Goal: Information Seeking & Learning: Find specific fact

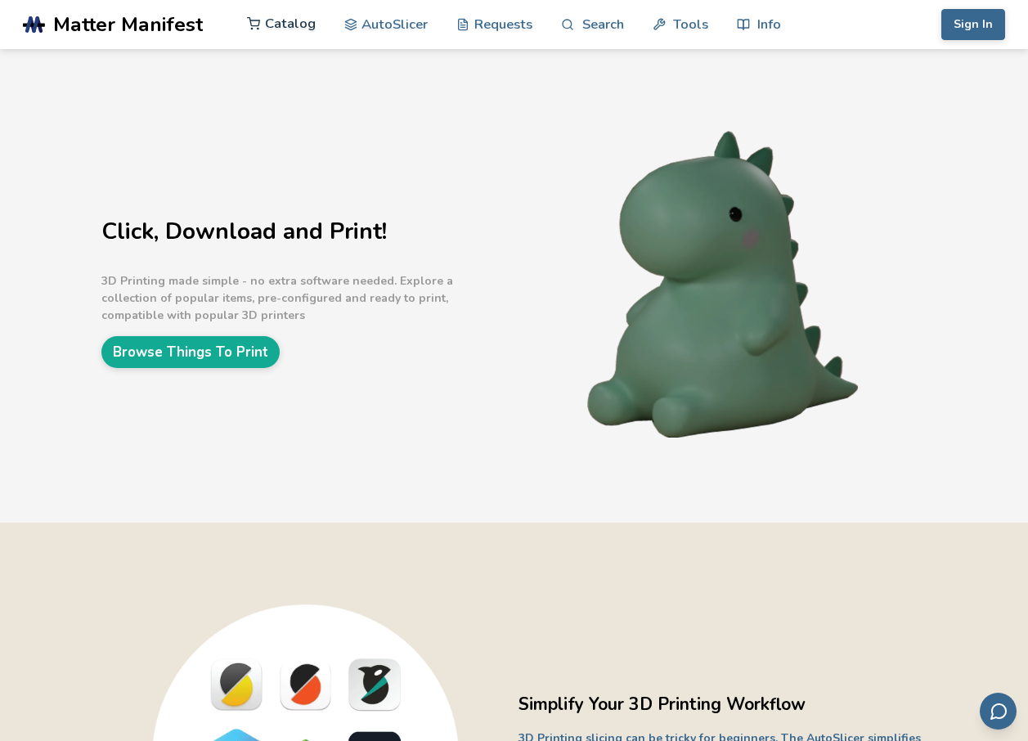
click at [296, 28] on link "Catalog" at bounding box center [281, 23] width 69 height 49
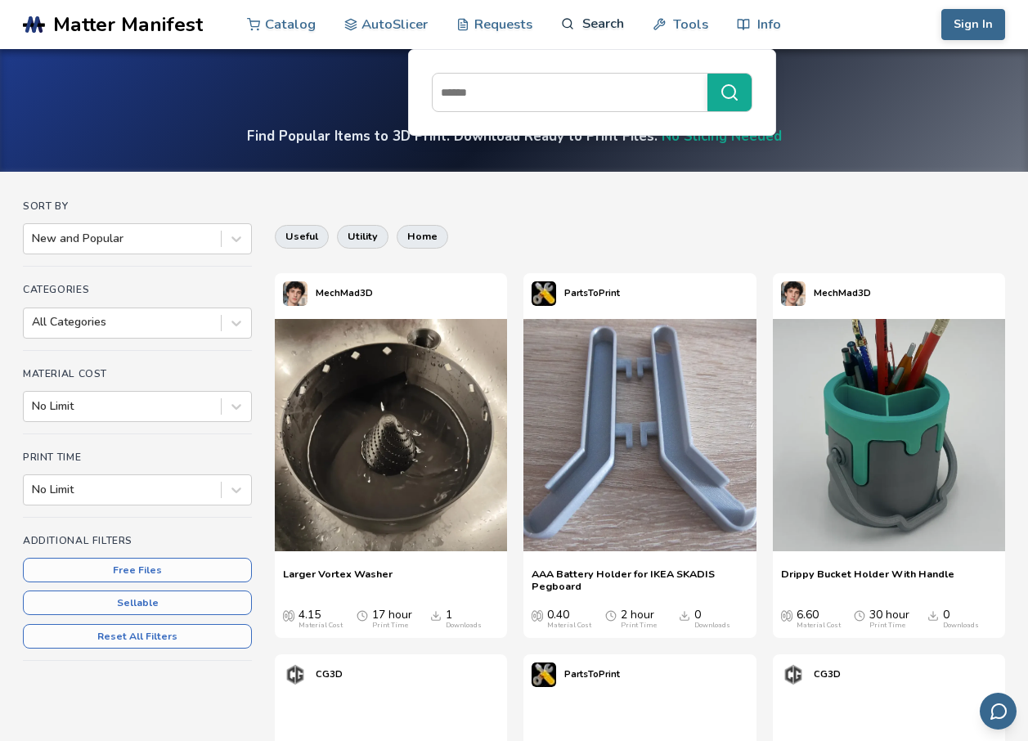
click at [602, 29] on link "Search" at bounding box center [592, 23] width 62 height 49
click at [571, 83] on input at bounding box center [566, 92] width 267 height 29
type input "******"
click at [708, 74] on button "******" at bounding box center [730, 93] width 44 height 38
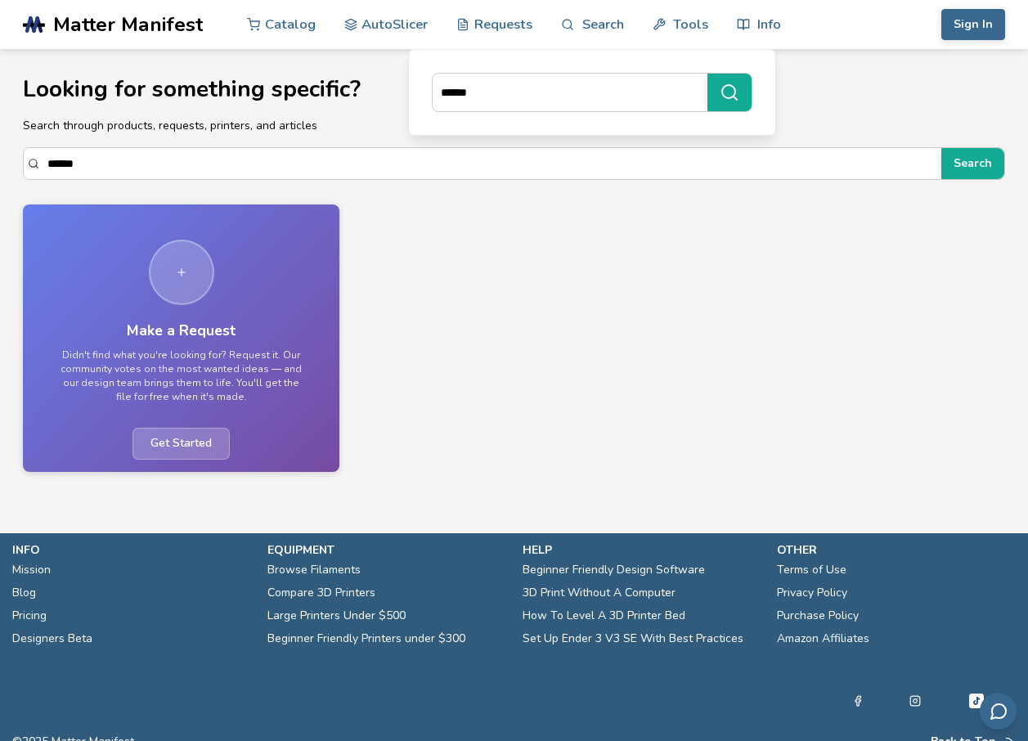
drag, startPoint x: 523, startPoint y: 96, endPoint x: 359, endPoint y: 93, distance: 163.6
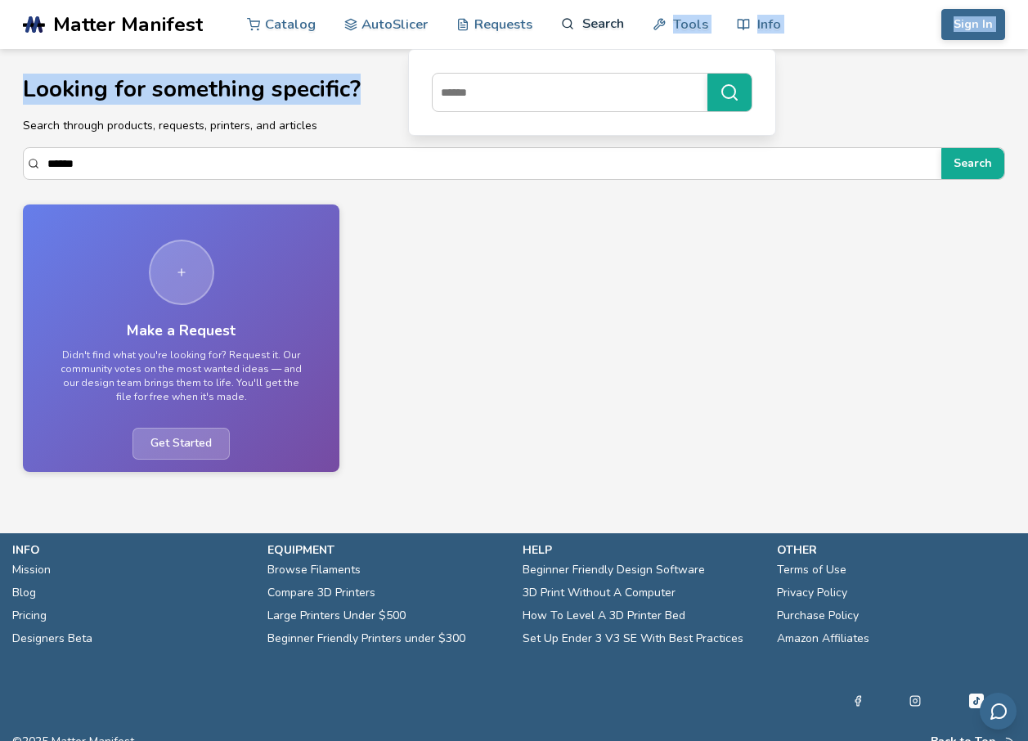
drag, startPoint x: 359, startPoint y: 93, endPoint x: 582, endPoint y: 34, distance: 231.2
click at [582, 34] on link "Search" at bounding box center [592, 23] width 62 height 49
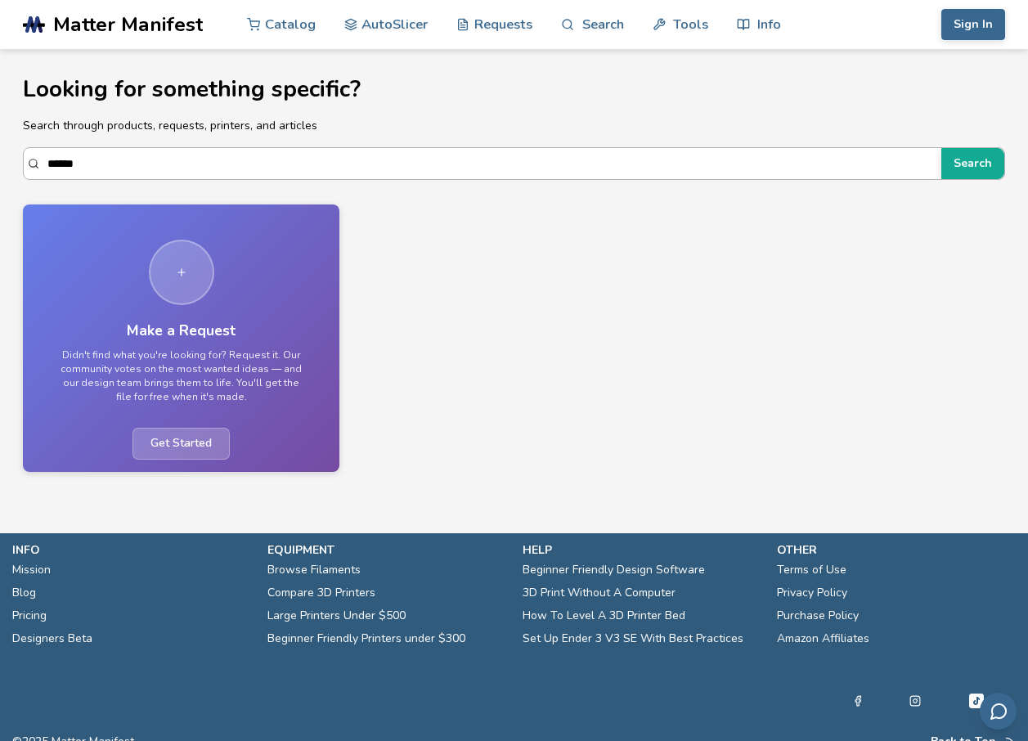
drag, startPoint x: 474, startPoint y: 135, endPoint x: 457, endPoint y: 151, distance: 23.7
click at [470, 142] on section "Looking for something specific? Search through products, requests, printers, an…" at bounding box center [514, 266] width 1028 height 435
drag, startPoint x: 451, startPoint y: 154, endPoint x: 92, endPoint y: 135, distance: 358.8
click at [92, 135] on section "Looking for something specific? Search through products, requests, printers, an…" at bounding box center [514, 266] width 1028 height 435
type input "*"
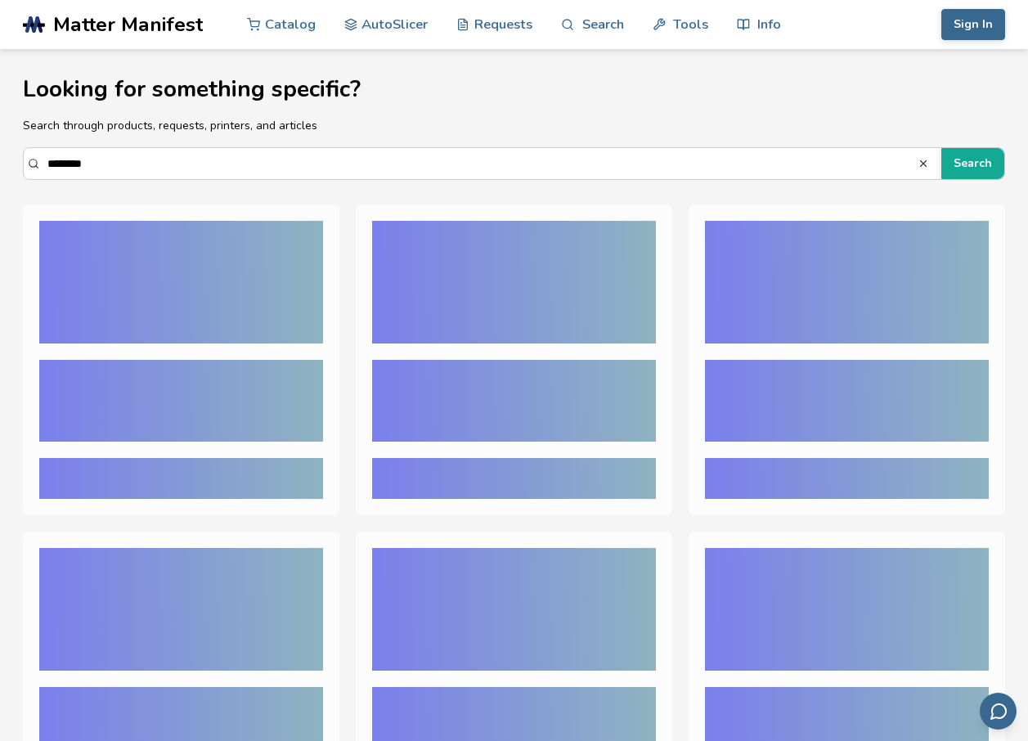
click at [942, 148] on button "Search" at bounding box center [973, 163] width 63 height 31
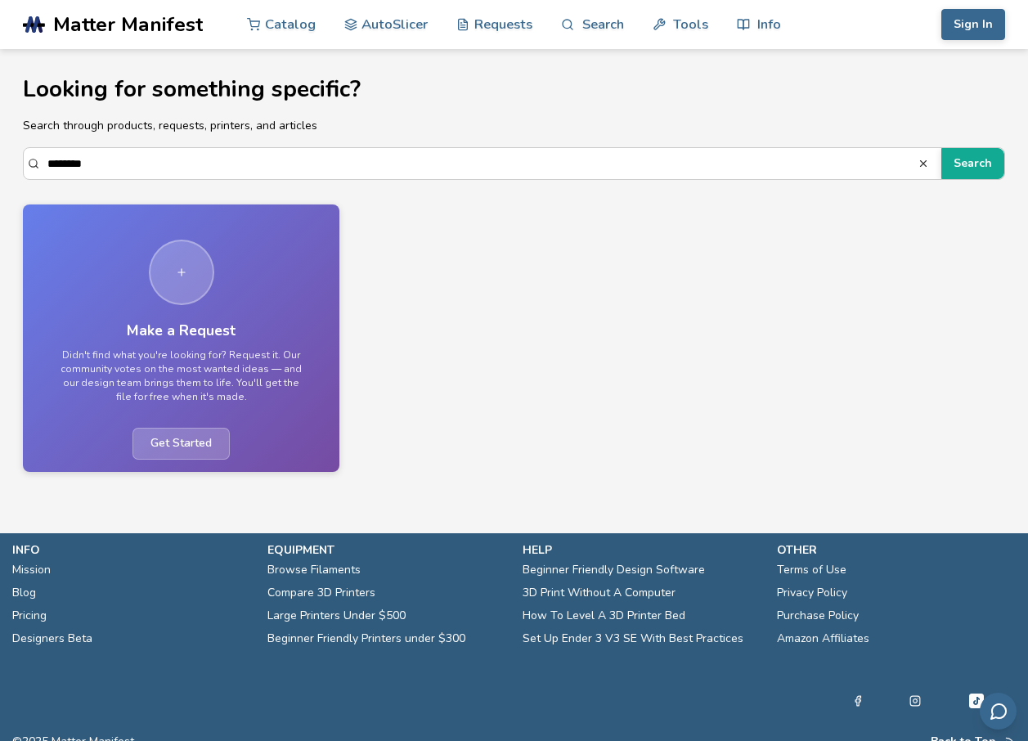
drag, startPoint x: 128, startPoint y: 159, endPoint x: 0, endPoint y: 156, distance: 127.6
click at [0, 159] on html ".cls-1, .cls-2, .cls-3 { stroke-width: 0px; } .cls-2 { fill: #1d1e56; } .cls-3 …" at bounding box center [514, 370] width 1028 height 741
click at [942, 148] on button "Search" at bounding box center [973, 163] width 63 height 31
drag, startPoint x: 156, startPoint y: 160, endPoint x: -3, endPoint y: 160, distance: 159.5
click at [0, 160] on html ".cls-1, .cls-2, .cls-3 { stroke-width: 0px; } .cls-2 { fill: #1d1e56; } .cls-3 …" at bounding box center [514, 370] width 1028 height 741
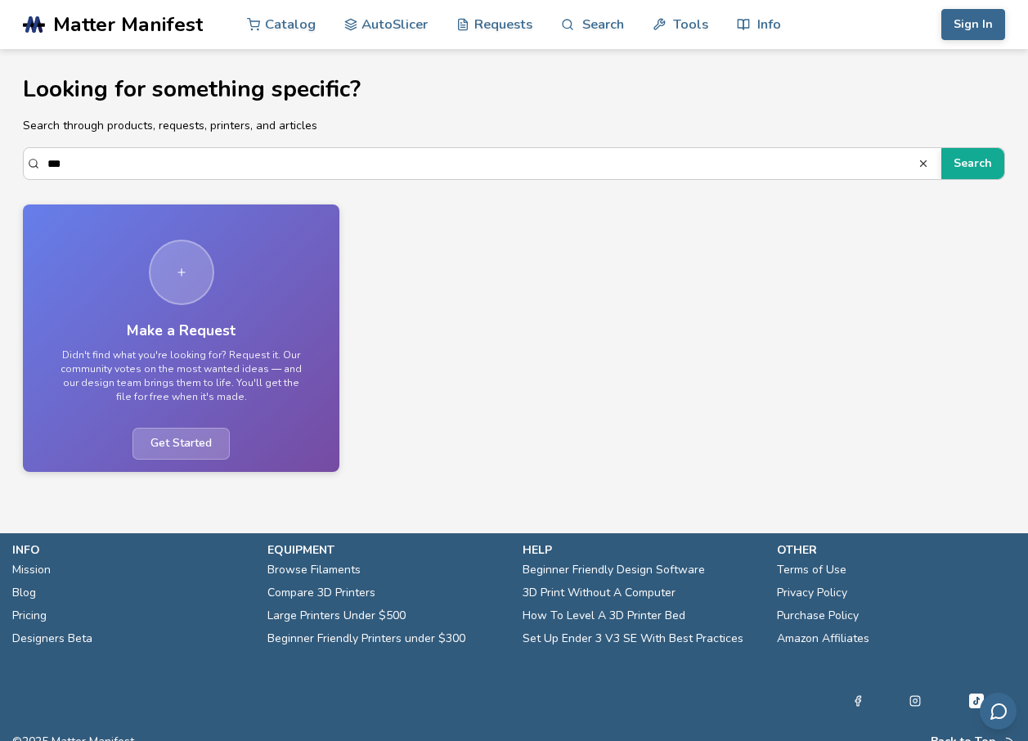
type input "***"
click at [942, 148] on button "Search" at bounding box center [973, 163] width 63 height 31
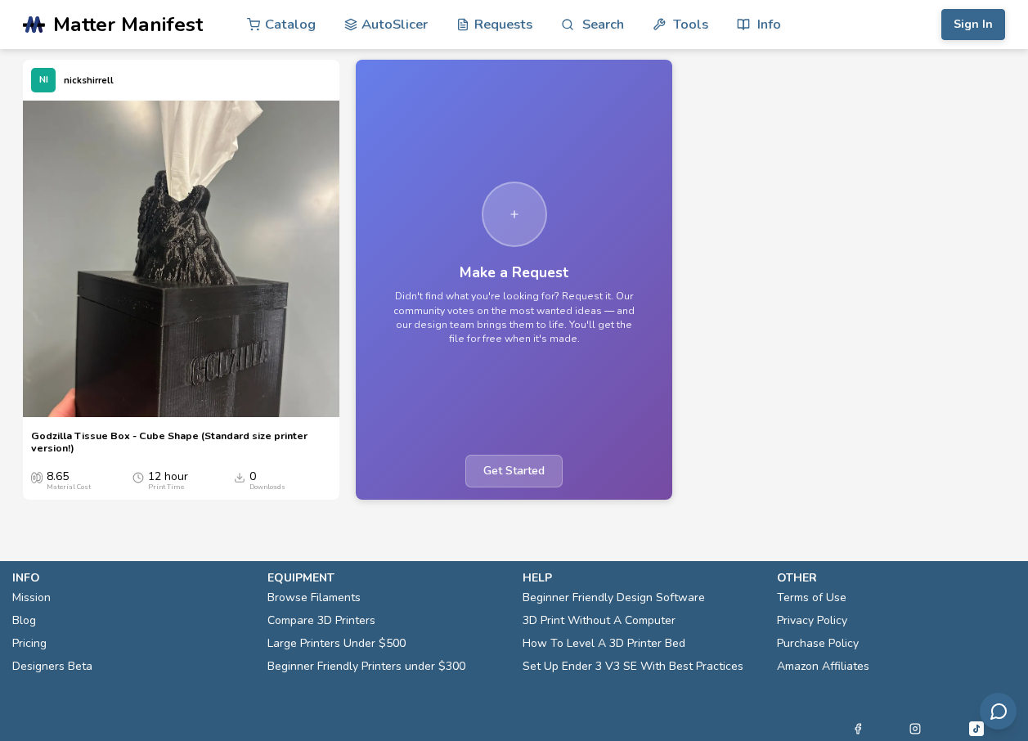
scroll to position [164, 0]
